Goal: Transaction & Acquisition: Purchase product/service

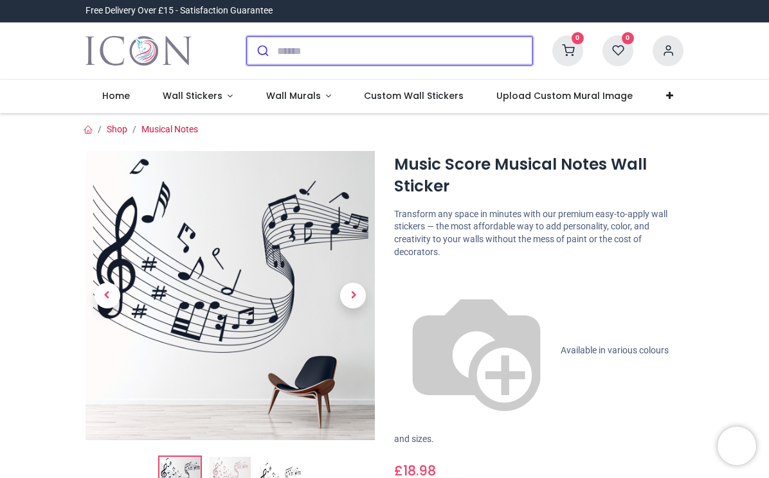
click at [301, 49] on input "search" at bounding box center [404, 51] width 255 height 28
type input "*"
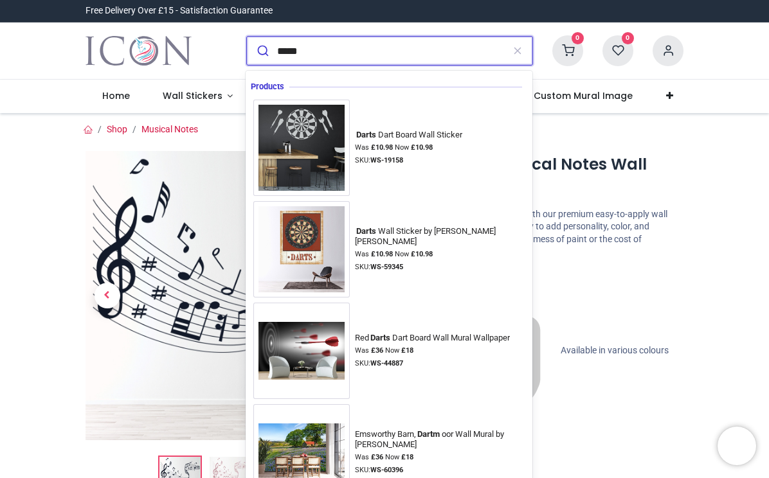
type input "*****"
click at [261, 51] on button "submit" at bounding box center [262, 51] width 30 height 28
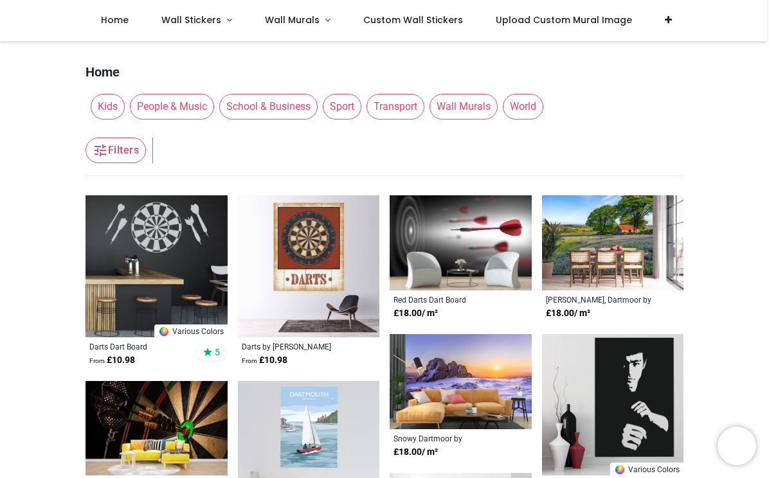
scroll to position [91, 0]
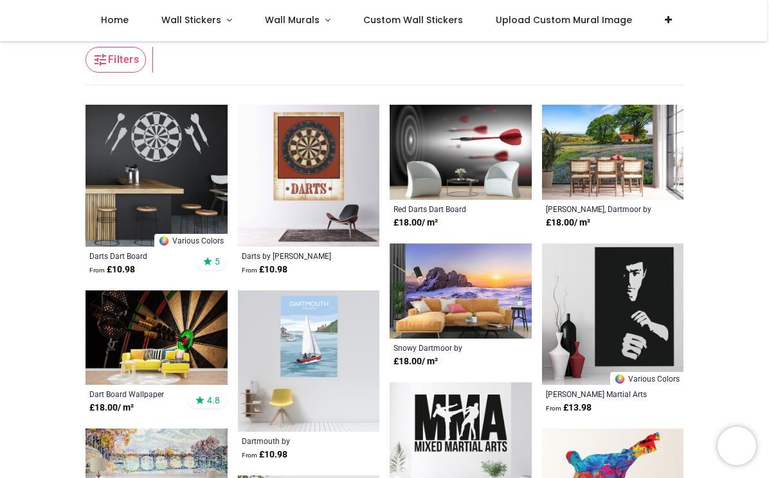
click at [187, 320] on img at bounding box center [156, 338] width 142 height 95
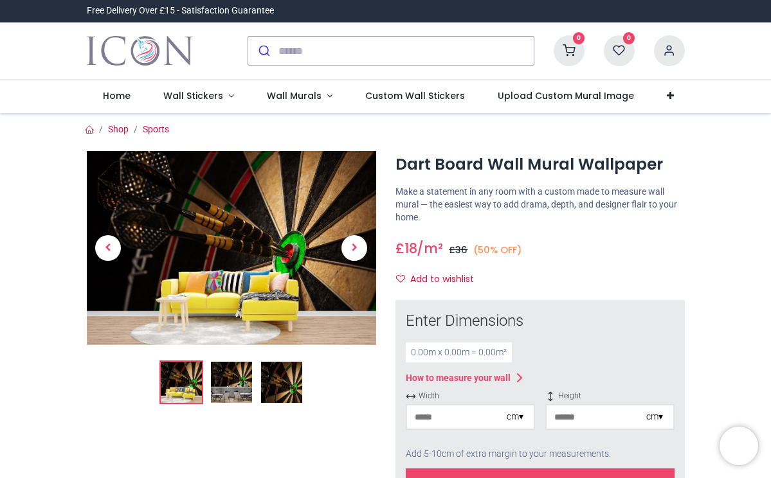
click at [229, 247] on img at bounding box center [231, 247] width 289 height 193
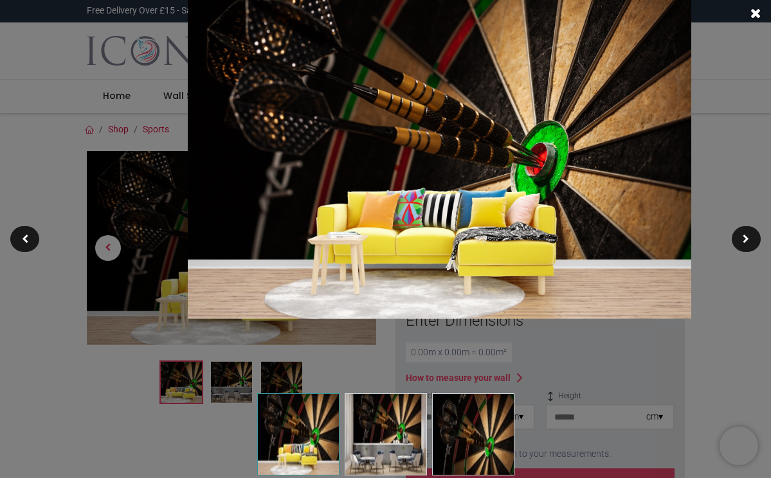
click at [380, 242] on img at bounding box center [439, 150] width 503 height 337
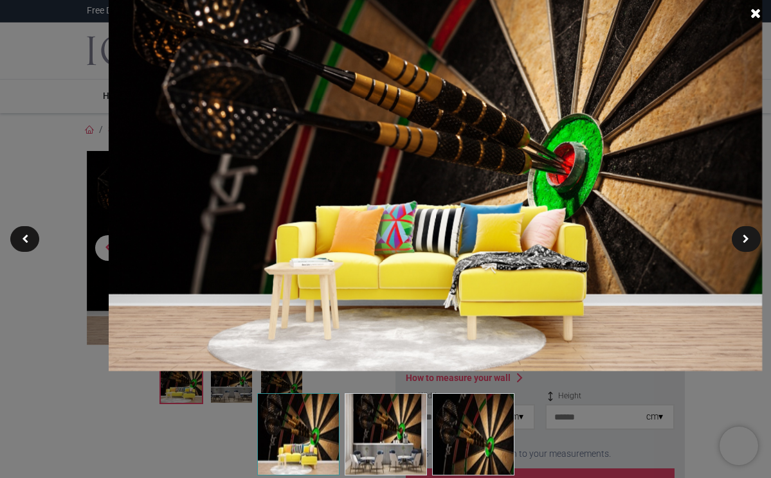
click at [756, 12] on span at bounding box center [755, 12] width 10 height 13
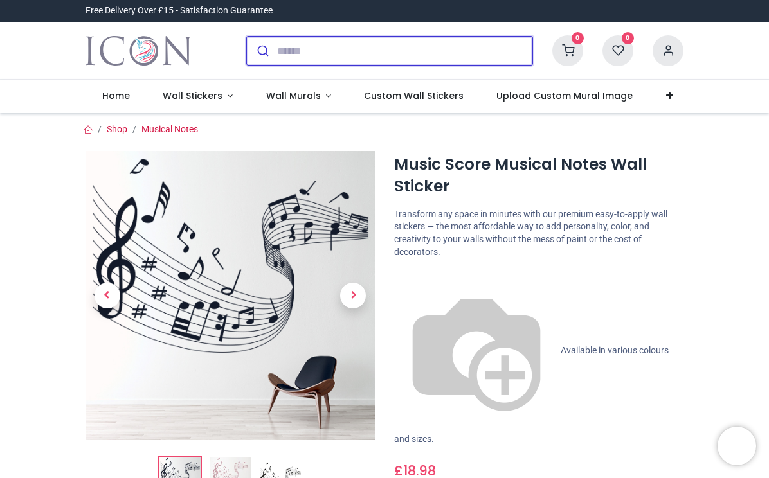
click at [334, 46] on input "search" at bounding box center [404, 51] width 255 height 28
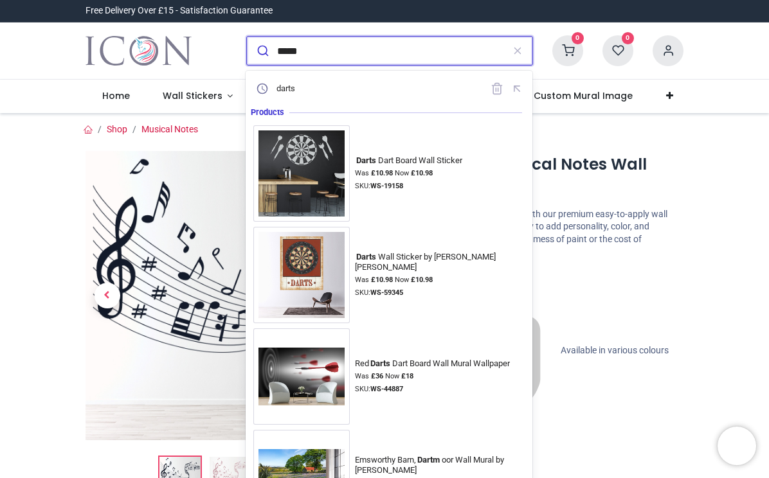
type input "*****"
click at [261, 51] on button "submit" at bounding box center [262, 51] width 30 height 28
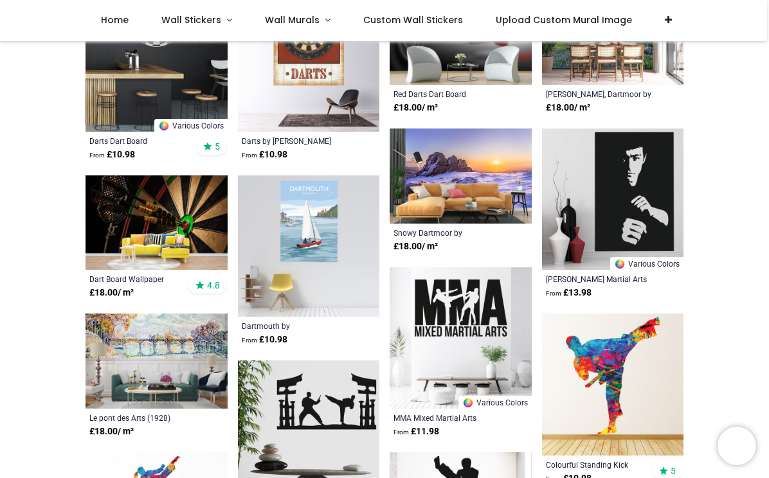
scroll to position [96, 0]
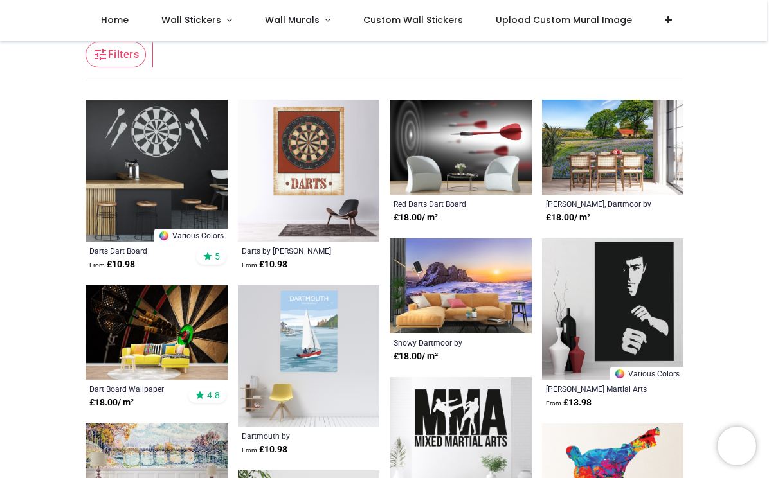
click at [444, 149] on img at bounding box center [461, 147] width 142 height 95
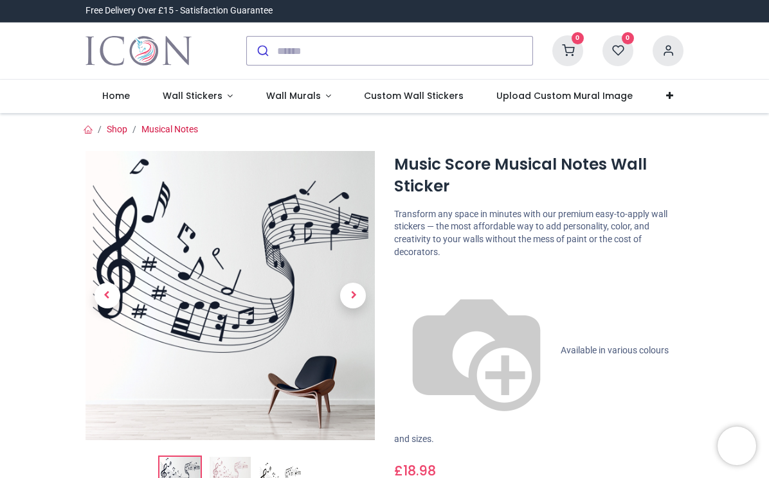
click at [350, 71] on div at bounding box center [390, 51] width 306 height 50
click at [344, 49] on input "search" at bounding box center [404, 51] width 255 height 28
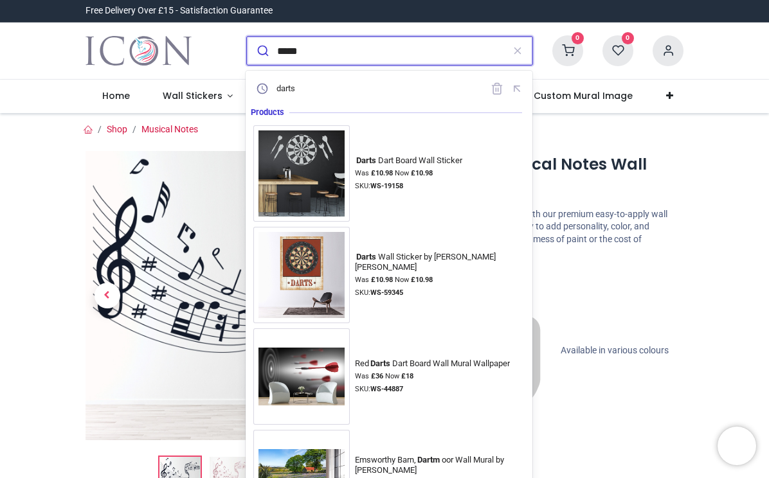
type input "*****"
click at [261, 51] on button "submit" at bounding box center [262, 51] width 30 height 28
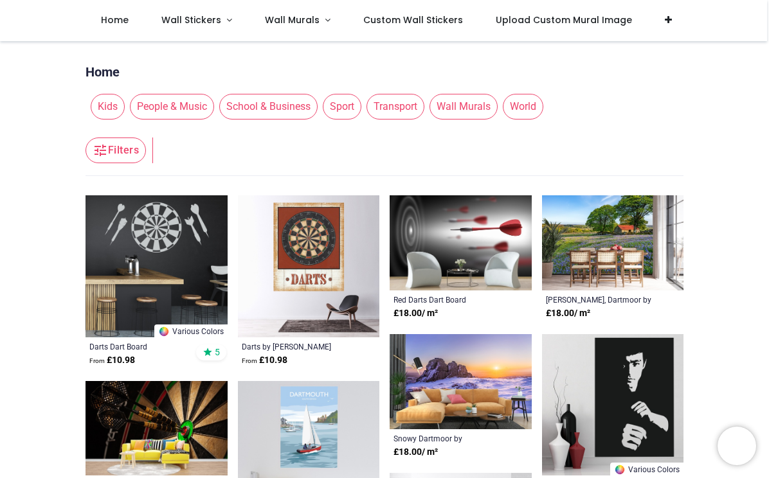
scroll to position [80, 0]
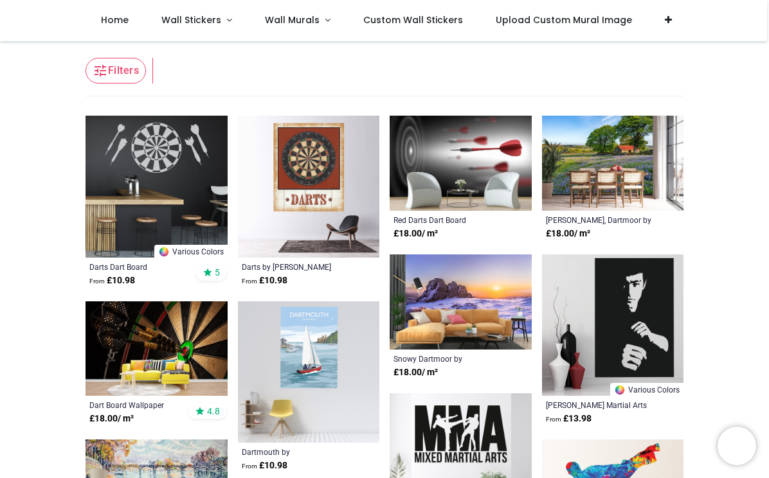
click at [317, 195] on img at bounding box center [309, 187] width 142 height 142
